Goal: Task Accomplishment & Management: Manage account settings

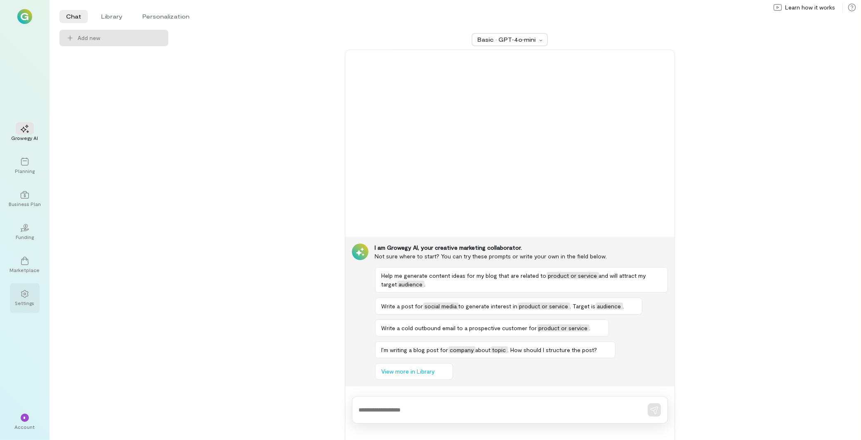
click at [26, 259] on icon at bounding box center [25, 294] width 8 height 8
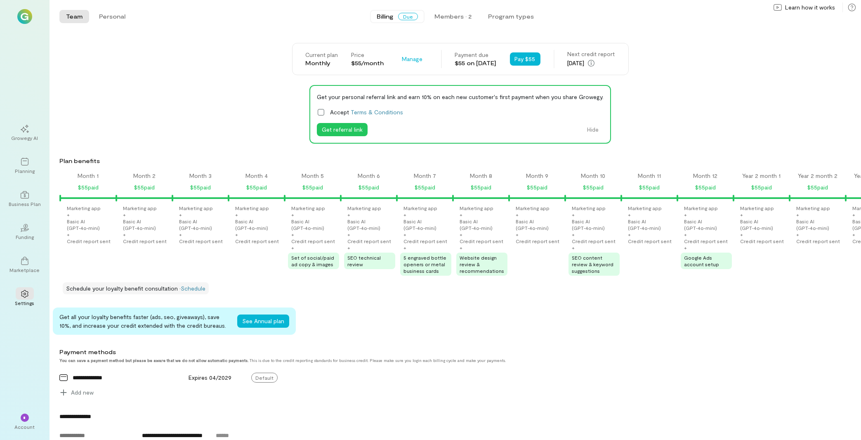
scroll to position [0, 605]
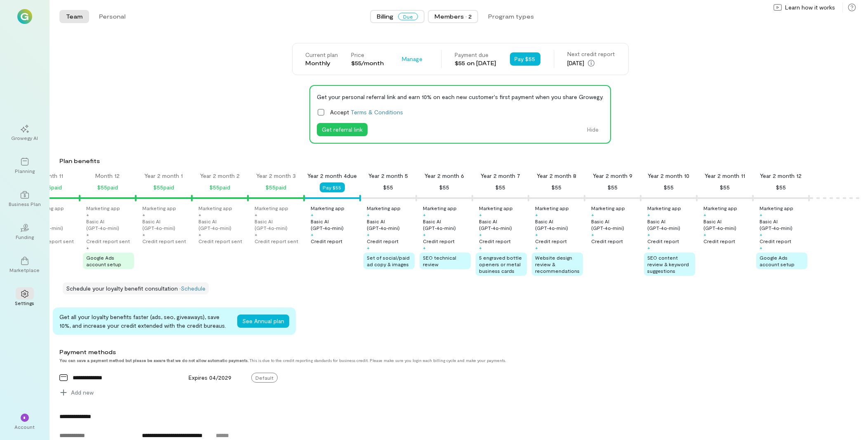
click at [383, 17] on div "Members · 2" at bounding box center [452, 16] width 37 height 8
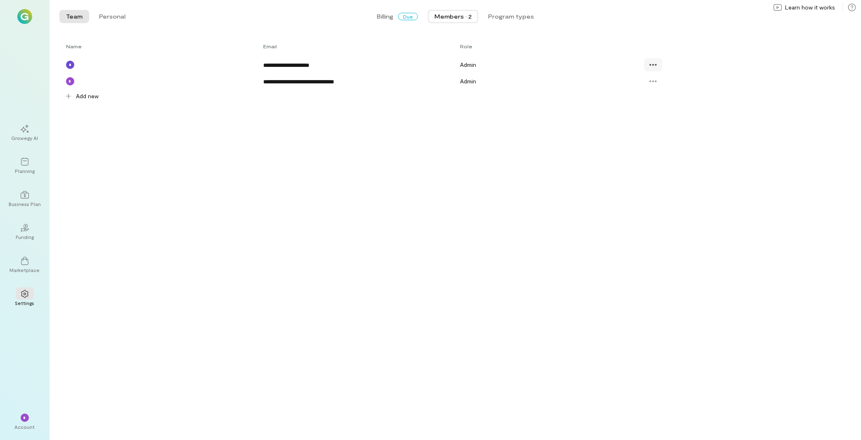
click at [383, 66] on icon at bounding box center [653, 65] width 8 height 8
click at [383, 119] on span "Resend invite" at bounding box center [679, 115] width 35 height 8
click at [383, 65] on div at bounding box center [653, 64] width 18 height 13
click at [383, 119] on span "Resend invite" at bounding box center [679, 115] width 35 height 8
drag, startPoint x: 27, startPoint y: 423, endPoint x: 38, endPoint y: 421, distance: 10.8
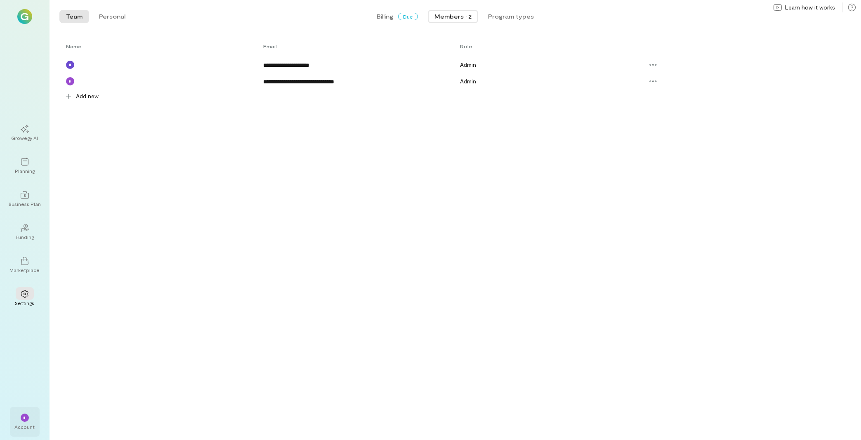
click at [28, 259] on div "*" at bounding box center [25, 417] width 18 height 12
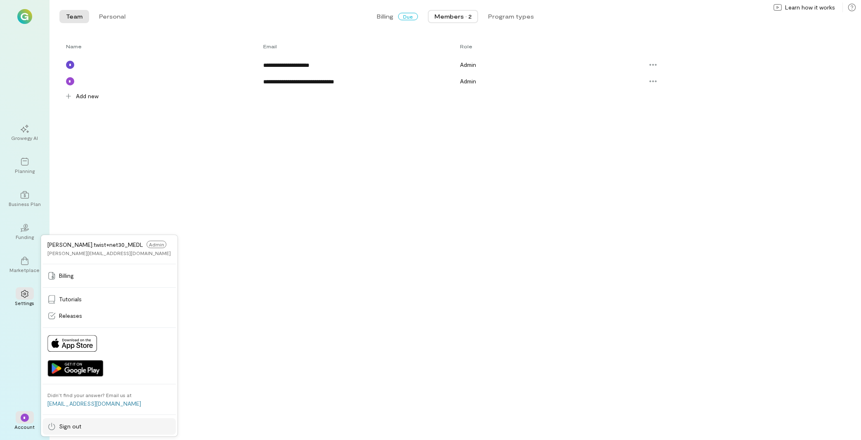
click at [78, 259] on span "Sign out" at bounding box center [70, 426] width 22 height 8
